Goal: Entertainment & Leisure: Consume media (video, audio)

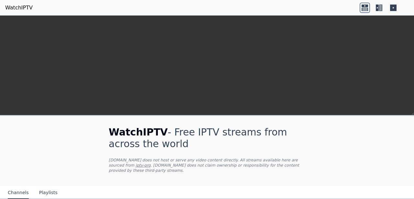
click at [16, 7] on link "WatchIPTV" at bounding box center [18, 8] width 27 height 8
click at [363, 5] on icon at bounding box center [365, 6] width 6 height 3
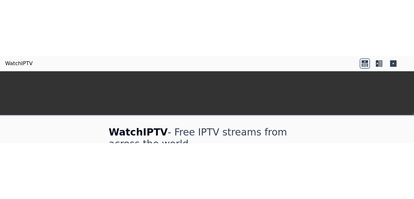
scroll to position [267, 0]
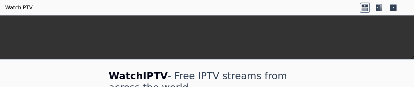
type input "**"
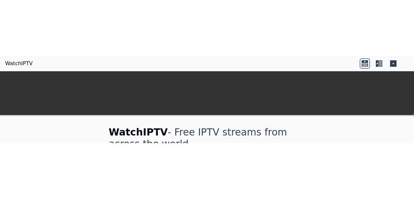
scroll to position [149, 0]
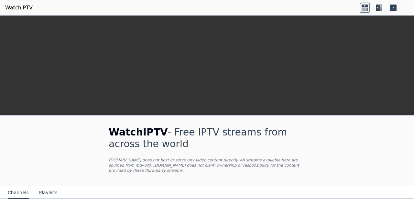
click at [46, 186] on button "Playlists" at bounding box center [48, 192] width 18 height 12
